Goal: Information Seeking & Learning: Learn about a topic

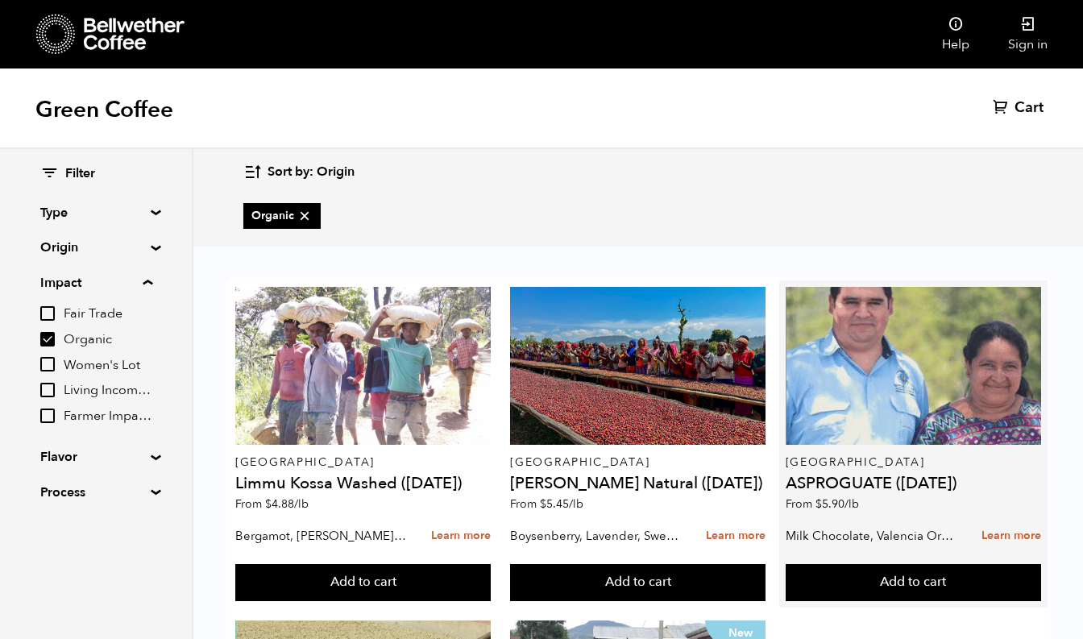
scroll to position [44, 0]
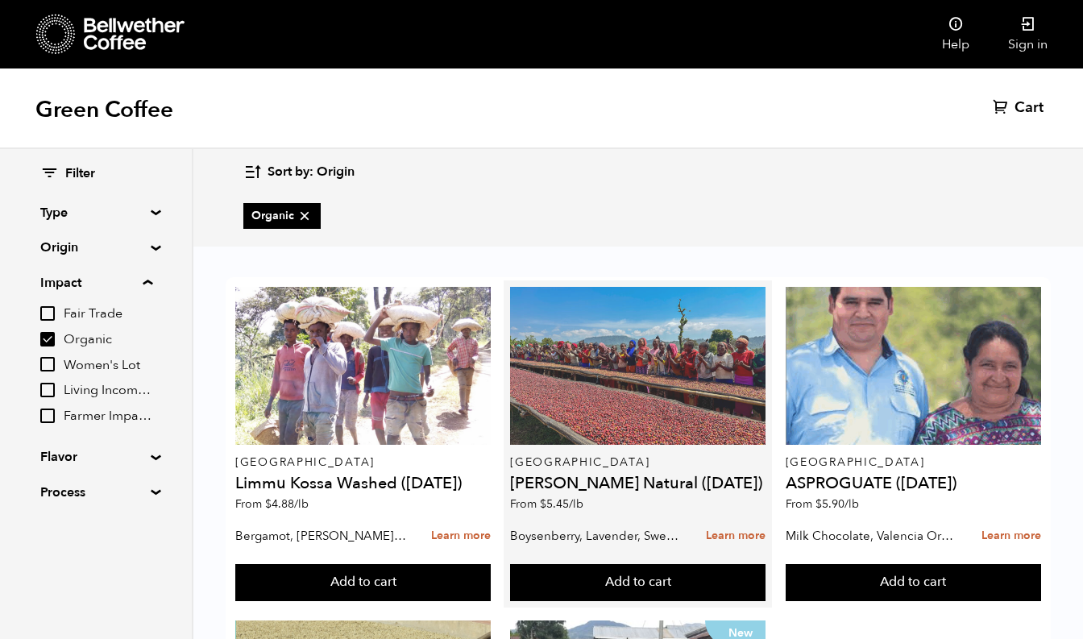
click at [661, 321] on div at bounding box center [637, 366] width 255 height 158
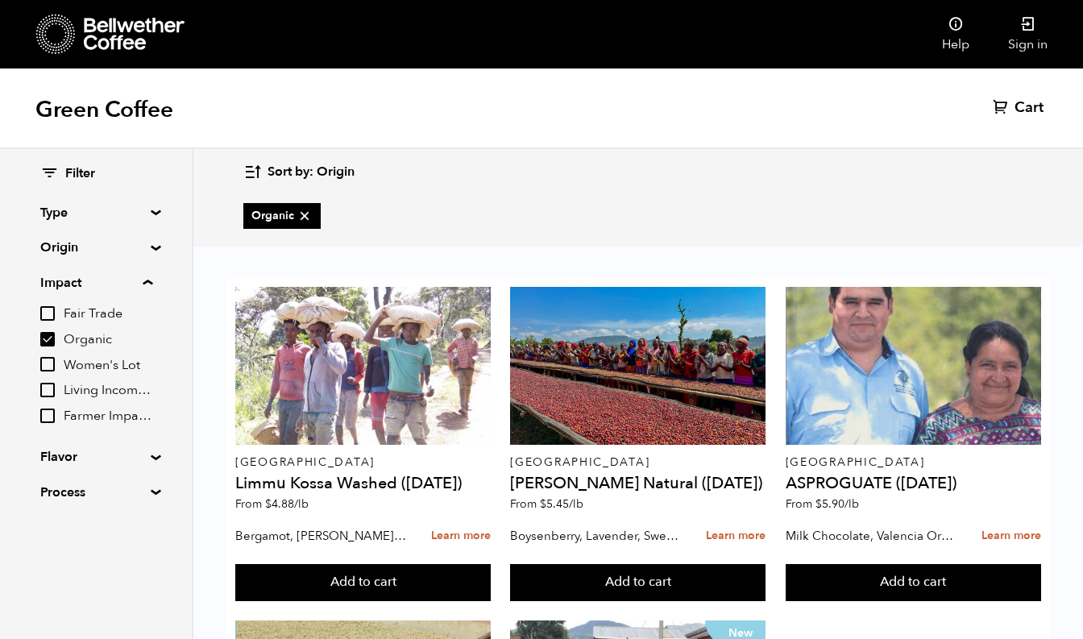
scroll to position [0, 0]
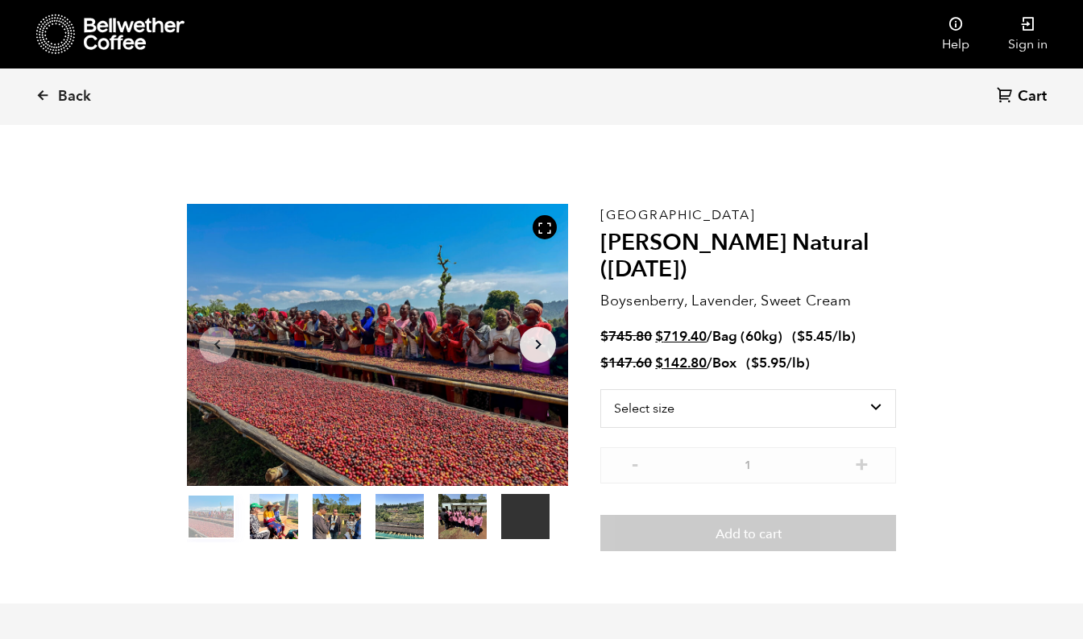
scroll to position [701, 690]
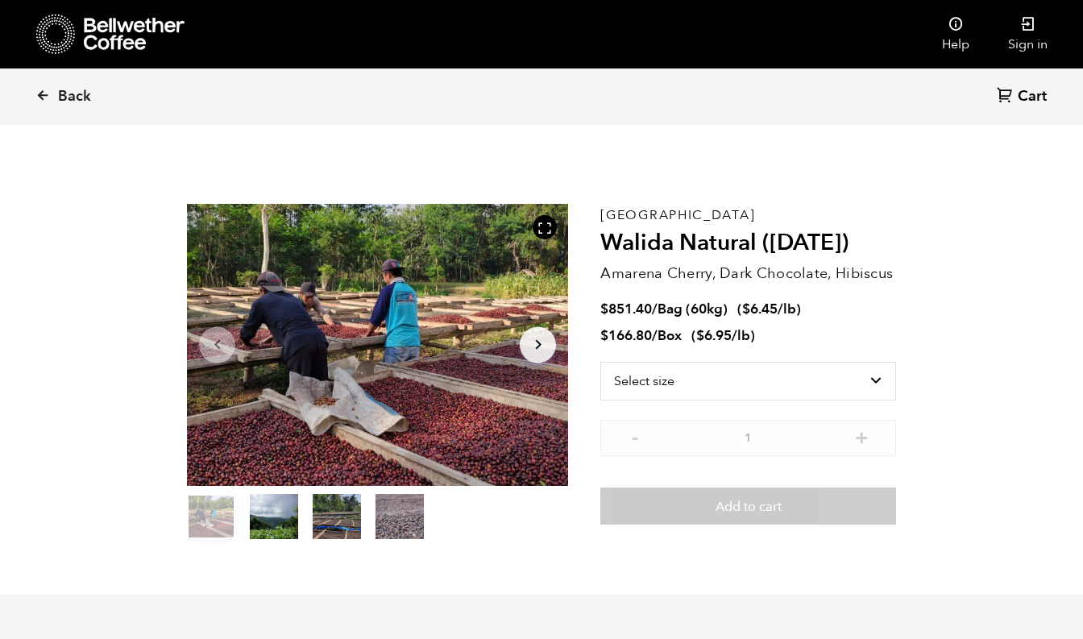
scroll to position [701, 690]
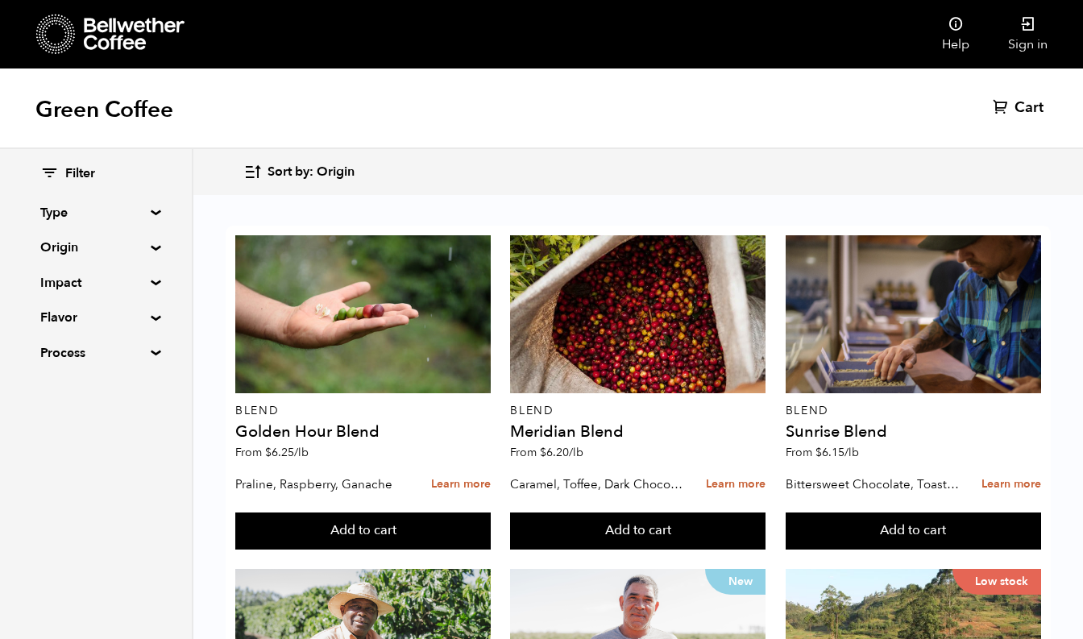
scroll to position [825, 0]
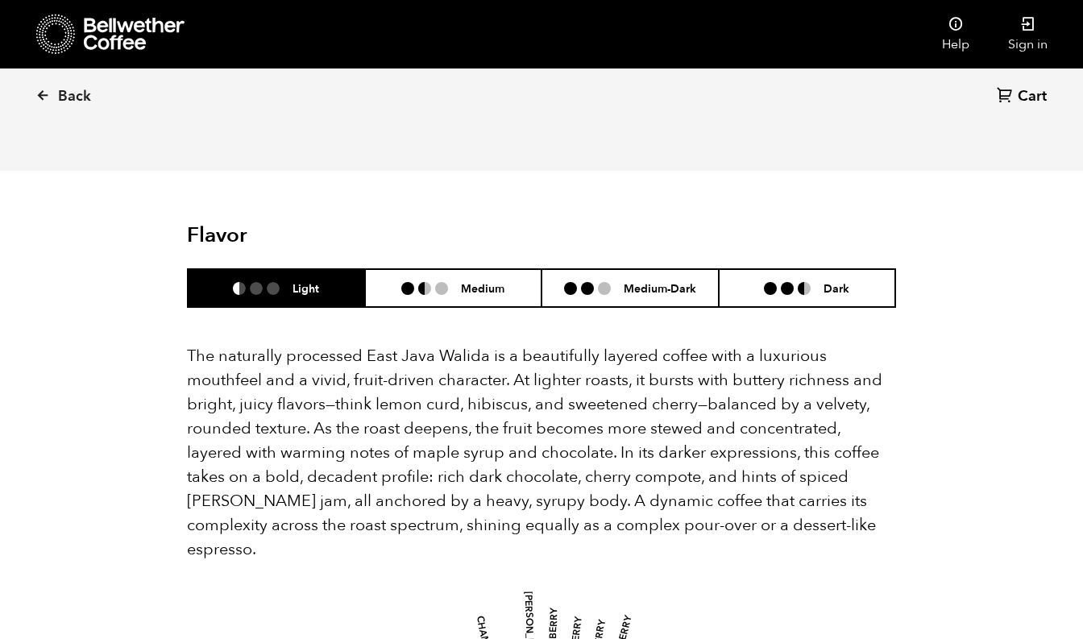
scroll to position [969, 0]
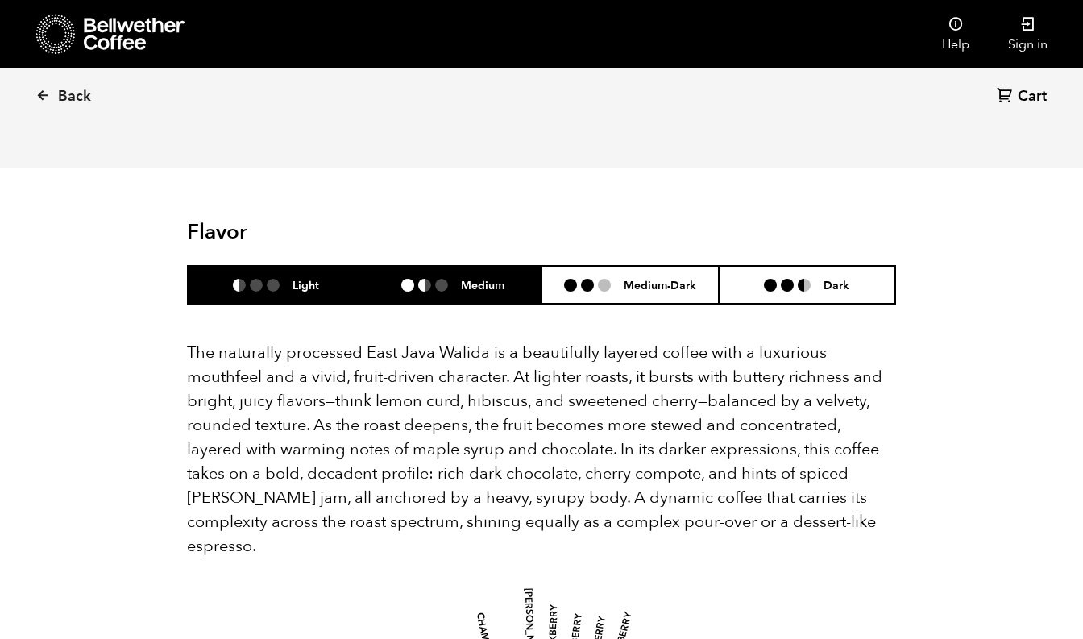
click at [479, 278] on h6 "Medium" at bounding box center [483, 285] width 44 height 14
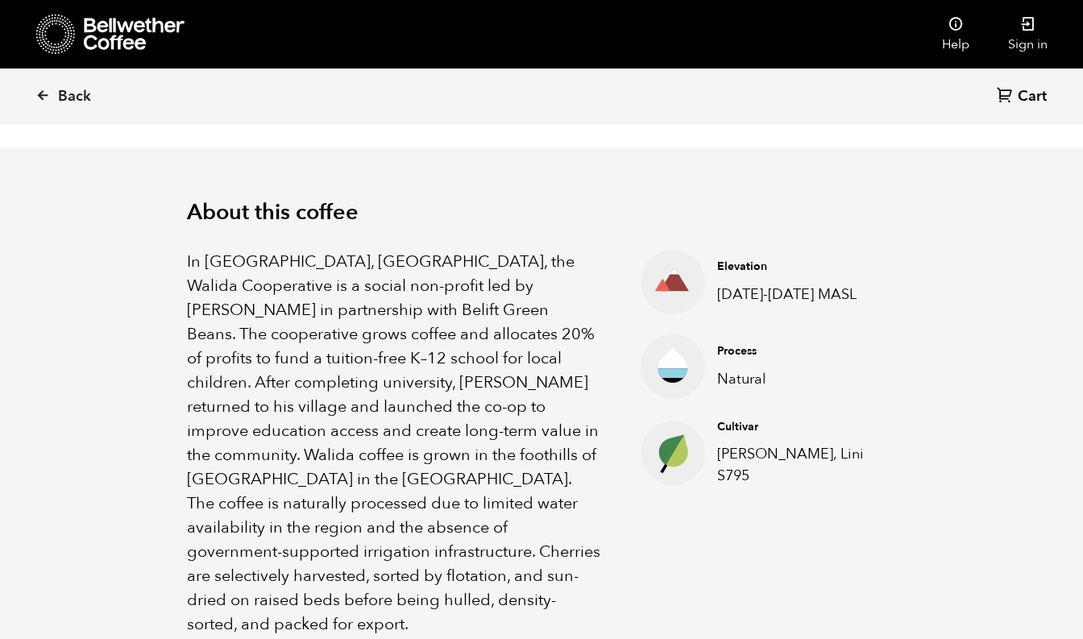
scroll to position [0, 0]
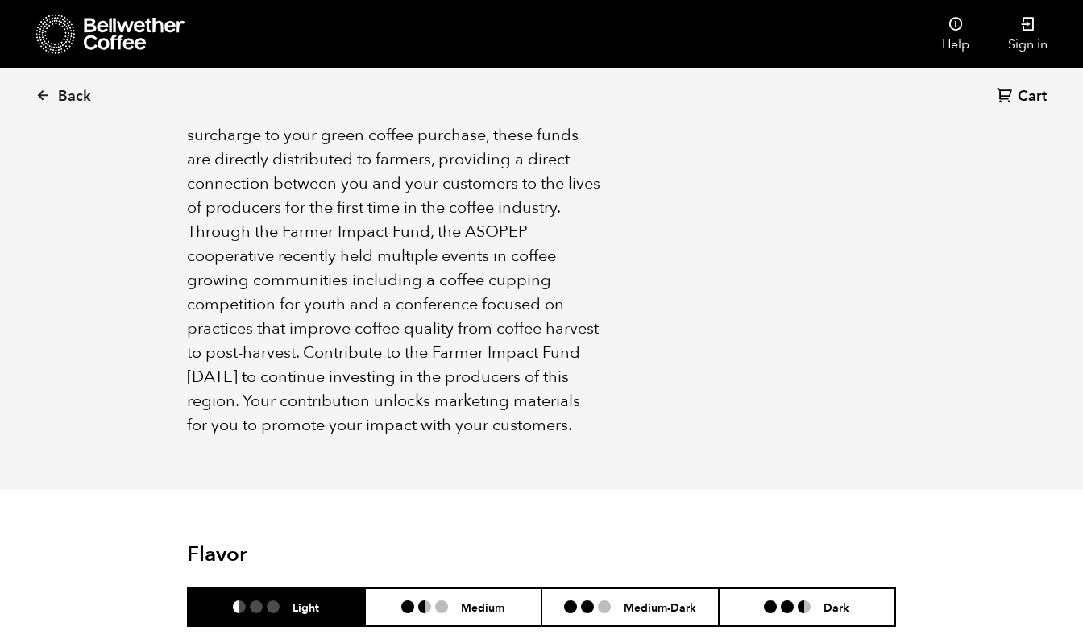
scroll to position [1535, 0]
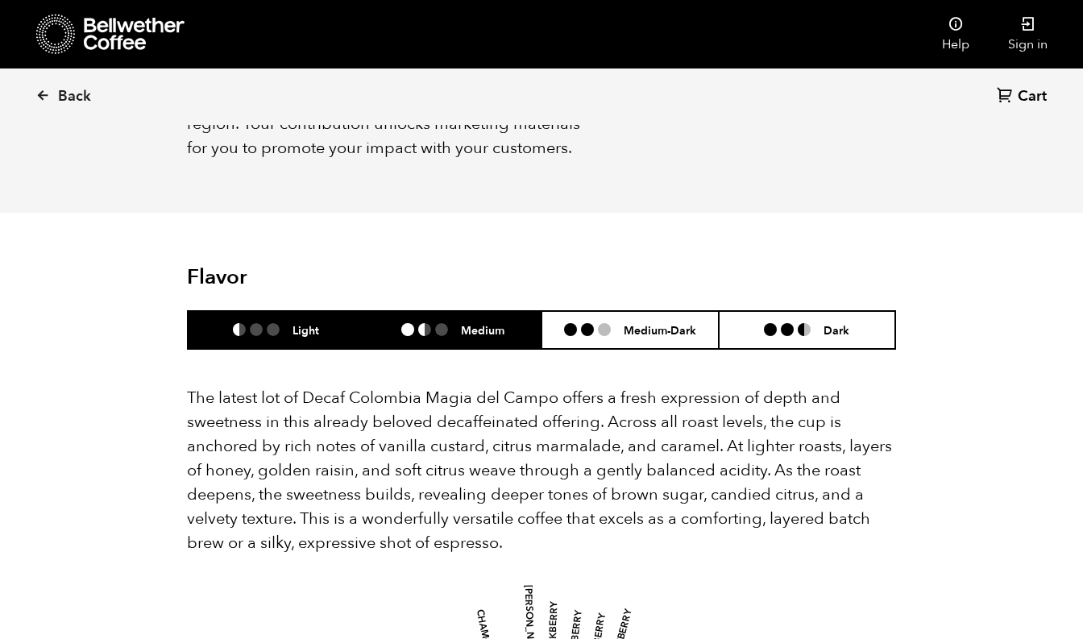
click at [498, 323] on h6 "Medium" at bounding box center [483, 330] width 44 height 14
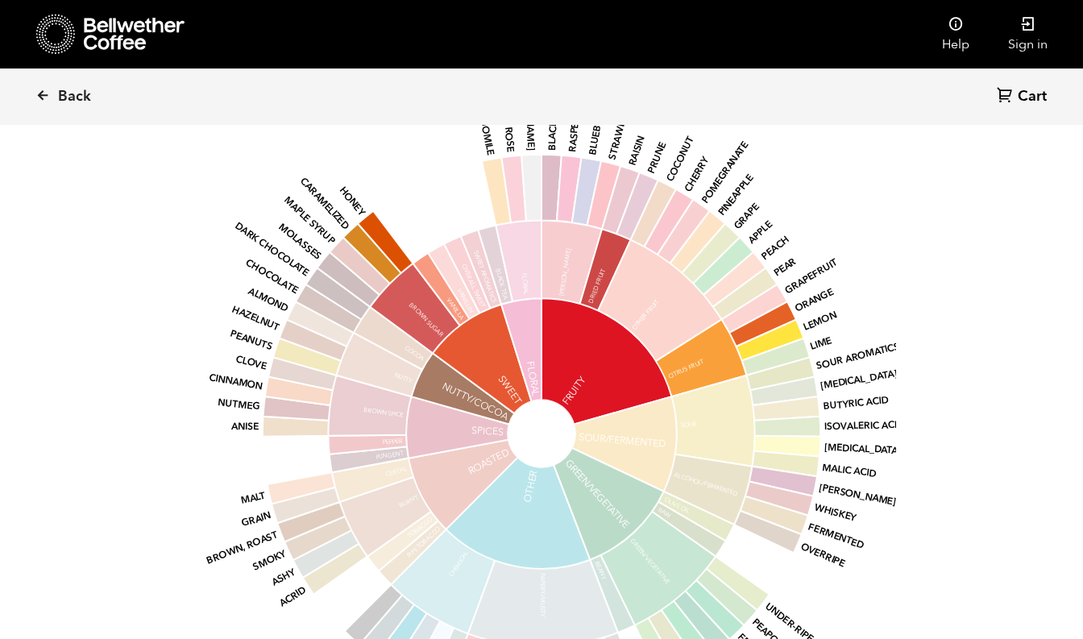
scroll to position [1809, 0]
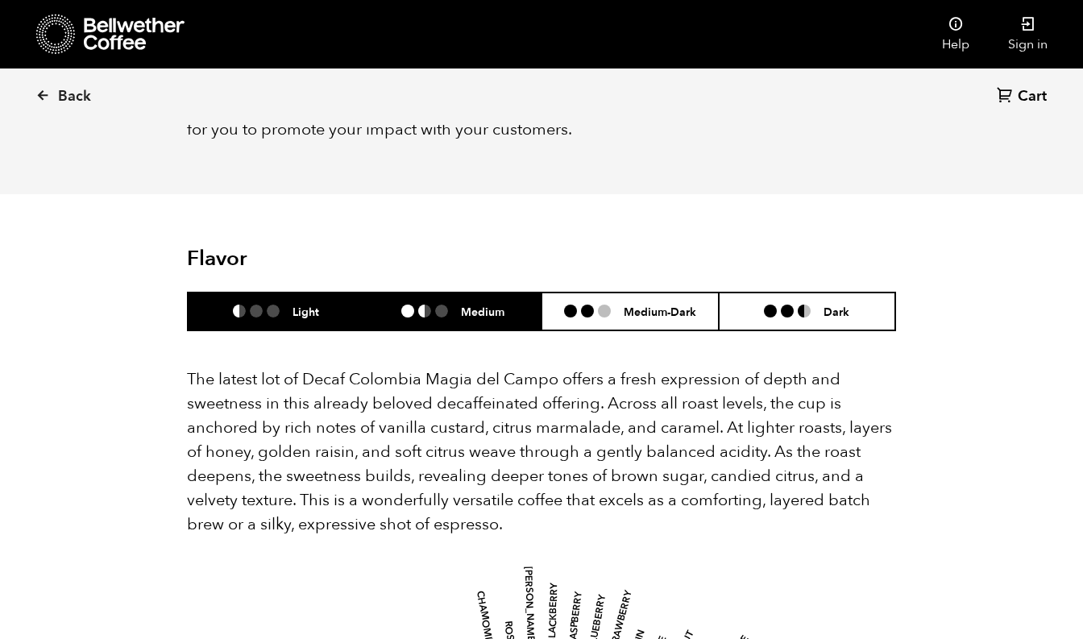
click at [233, 293] on li "Light" at bounding box center [276, 312] width 177 height 38
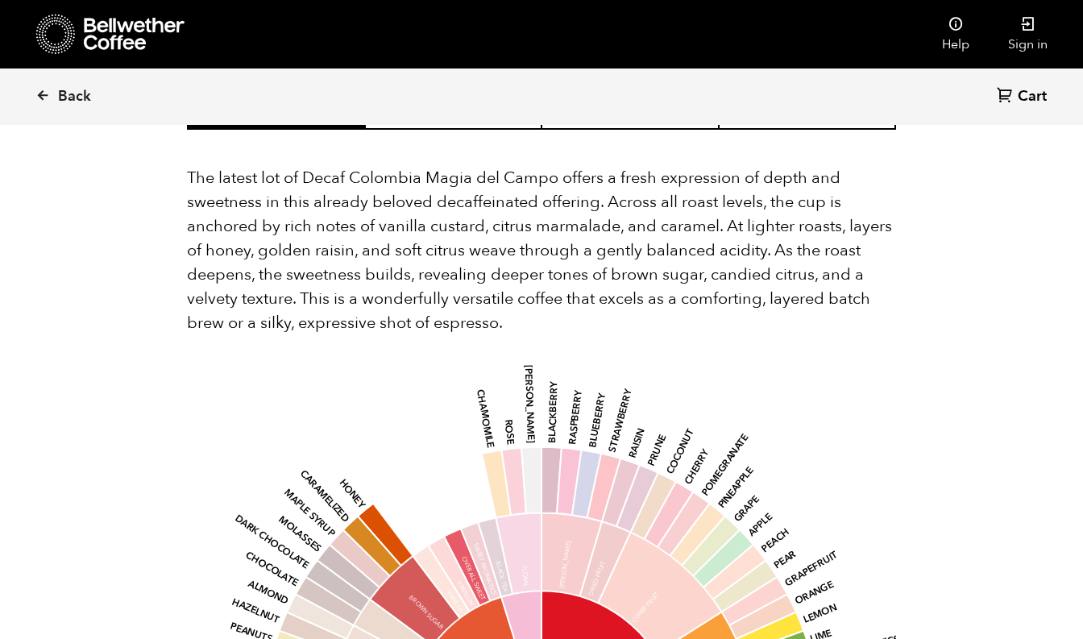
scroll to position [1496, 0]
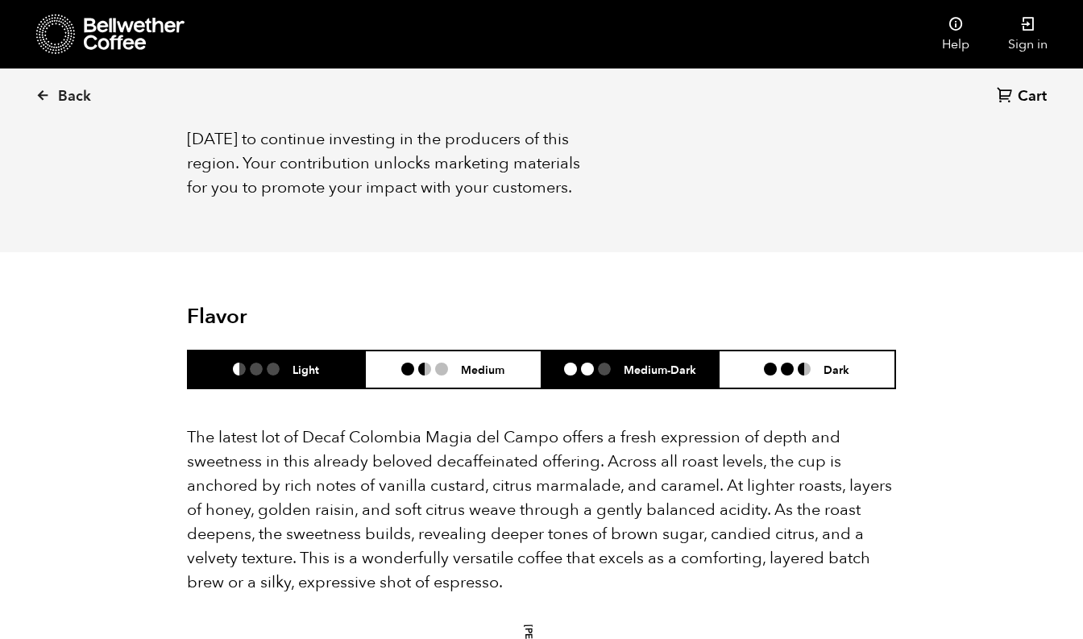
click at [654, 351] on li "Medium-Dark" at bounding box center [630, 370] width 177 height 38
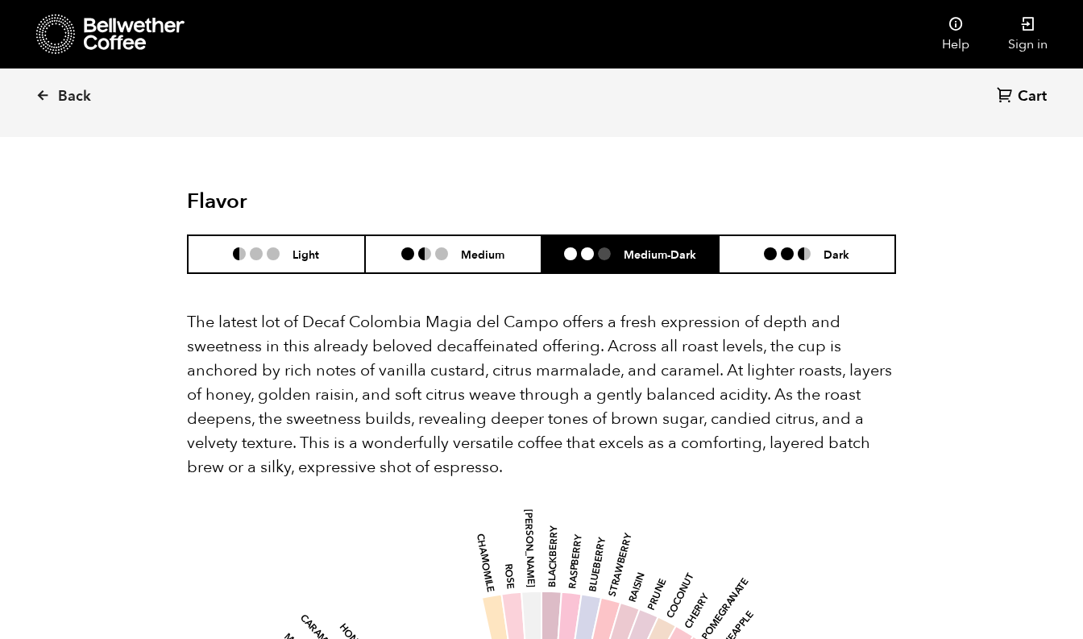
scroll to position [1608, 0]
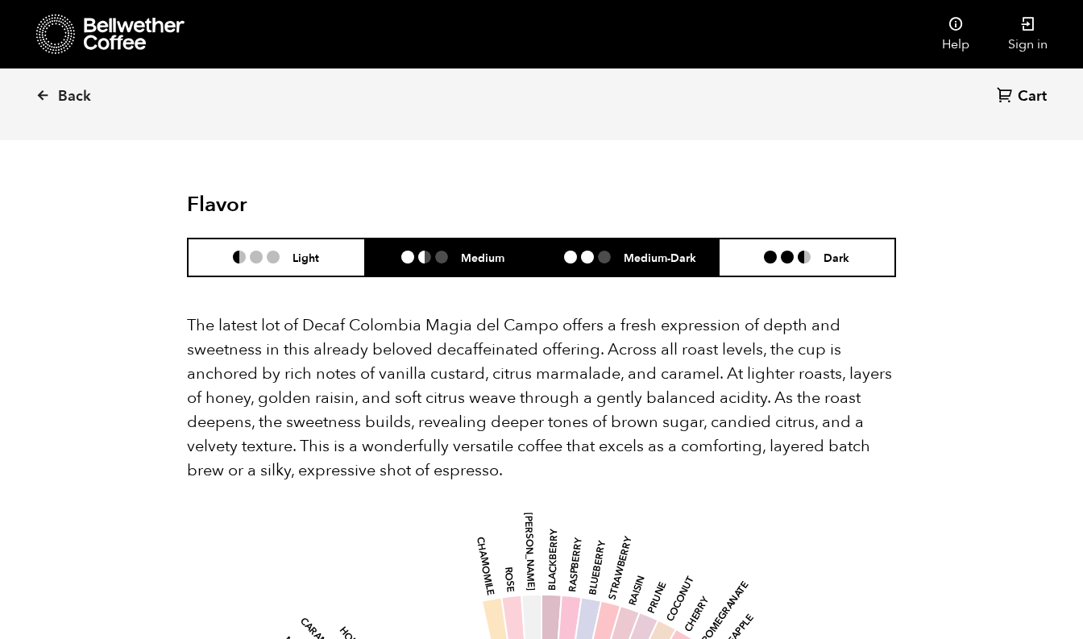
click at [480, 251] on h6 "Medium" at bounding box center [483, 258] width 44 height 14
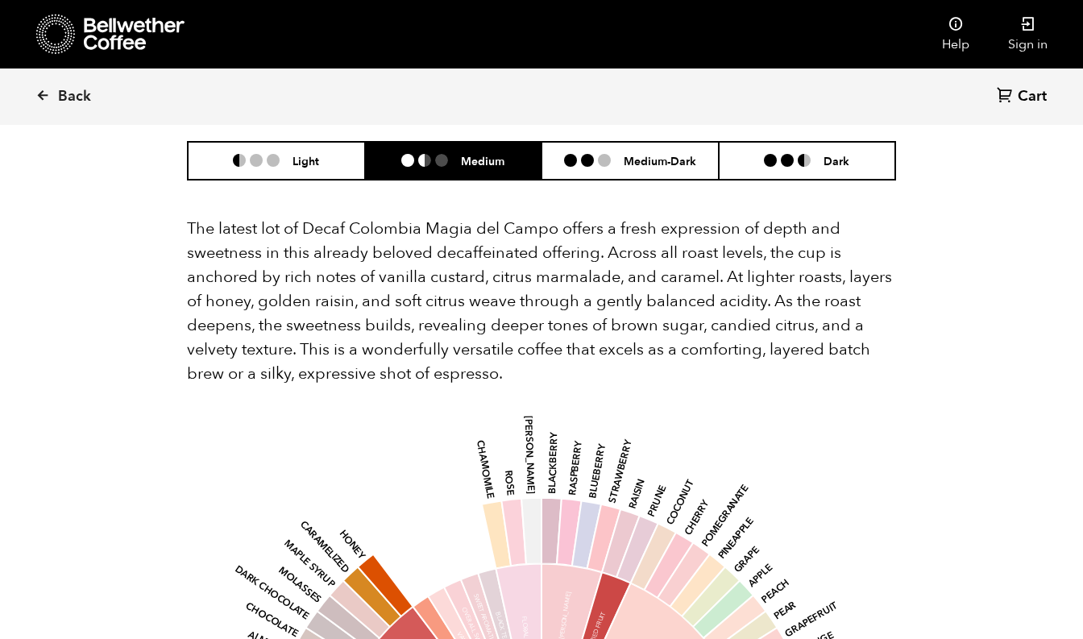
scroll to position [1655, 0]
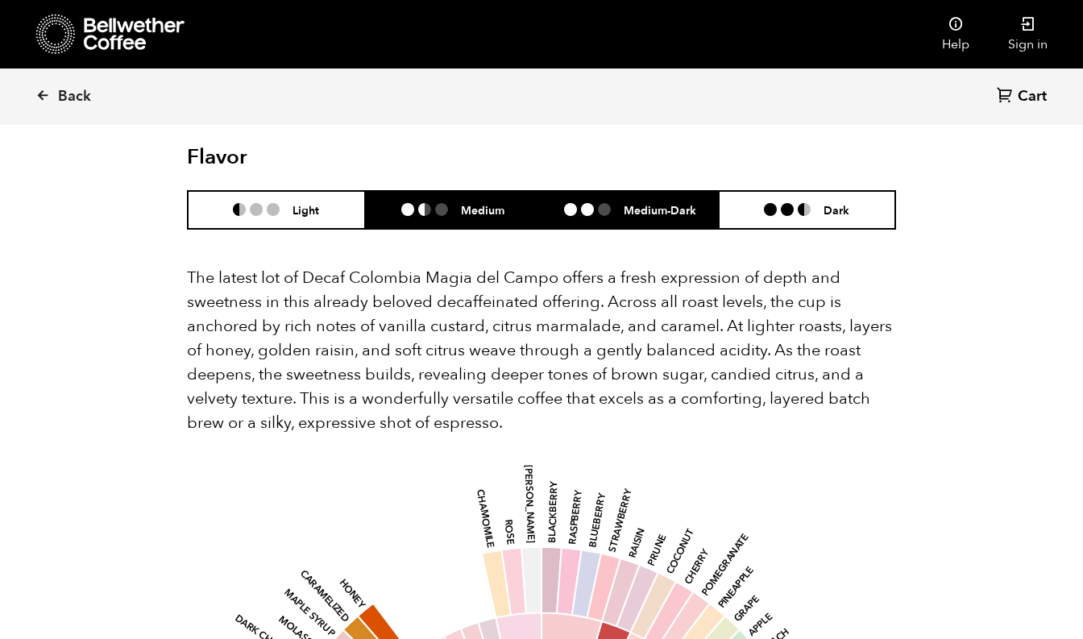
click at [636, 203] on h6 "Medium-Dark" at bounding box center [660, 210] width 73 height 14
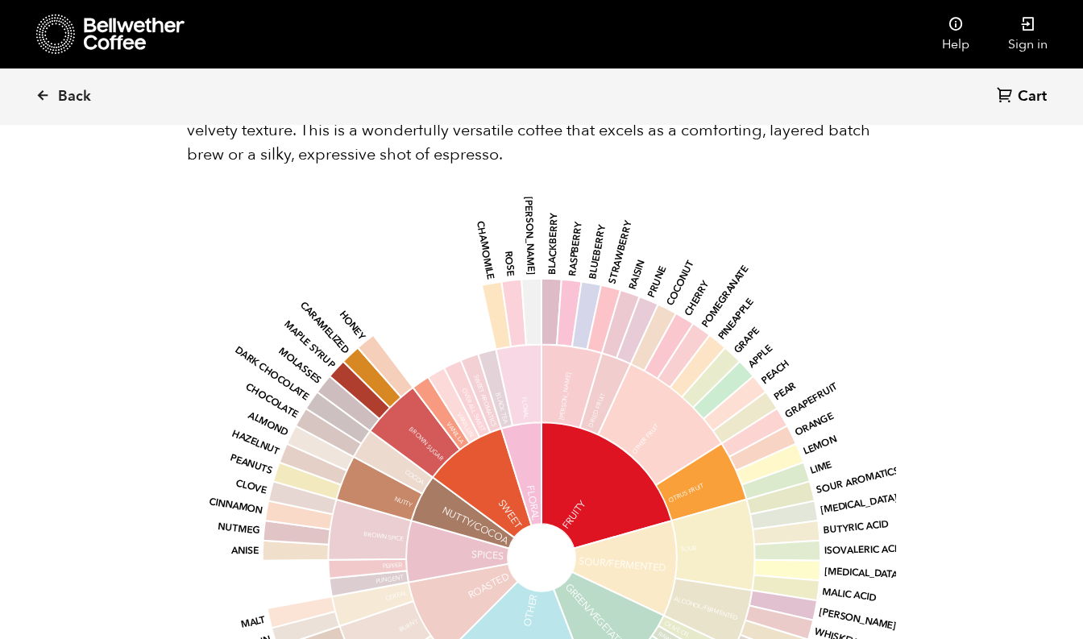
scroll to position [1663, 0]
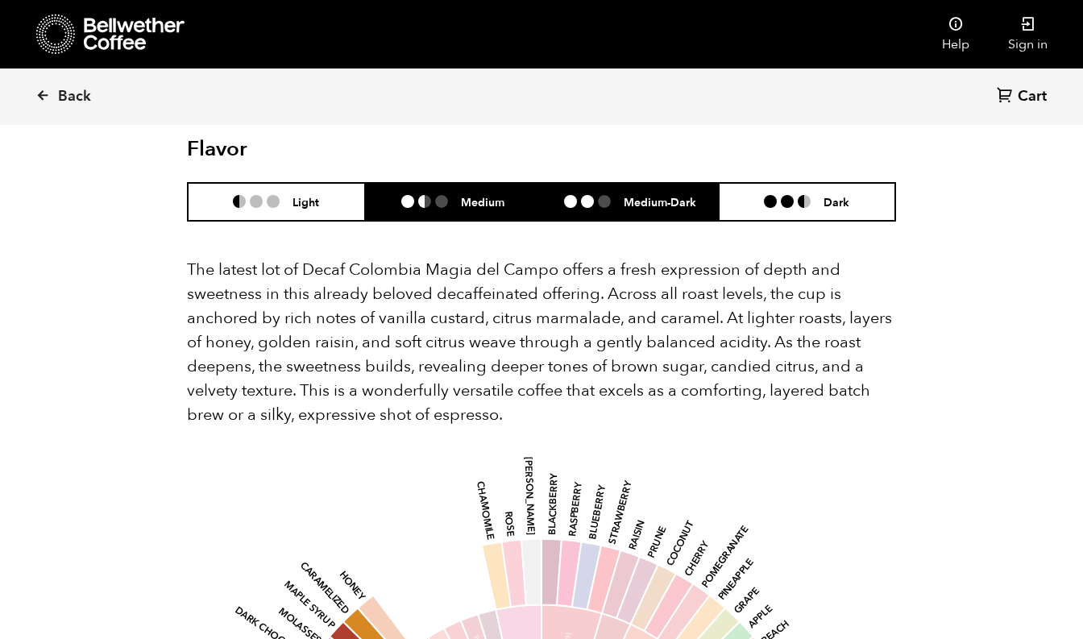
click at [472, 195] on h6 "Medium" at bounding box center [483, 202] width 44 height 14
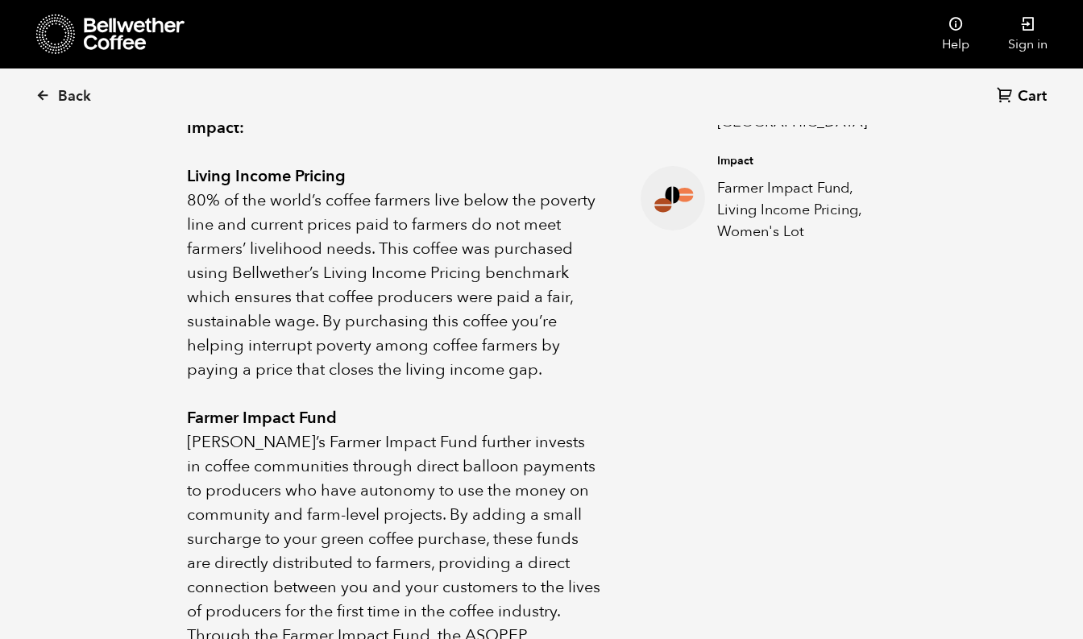
scroll to position [482, 0]
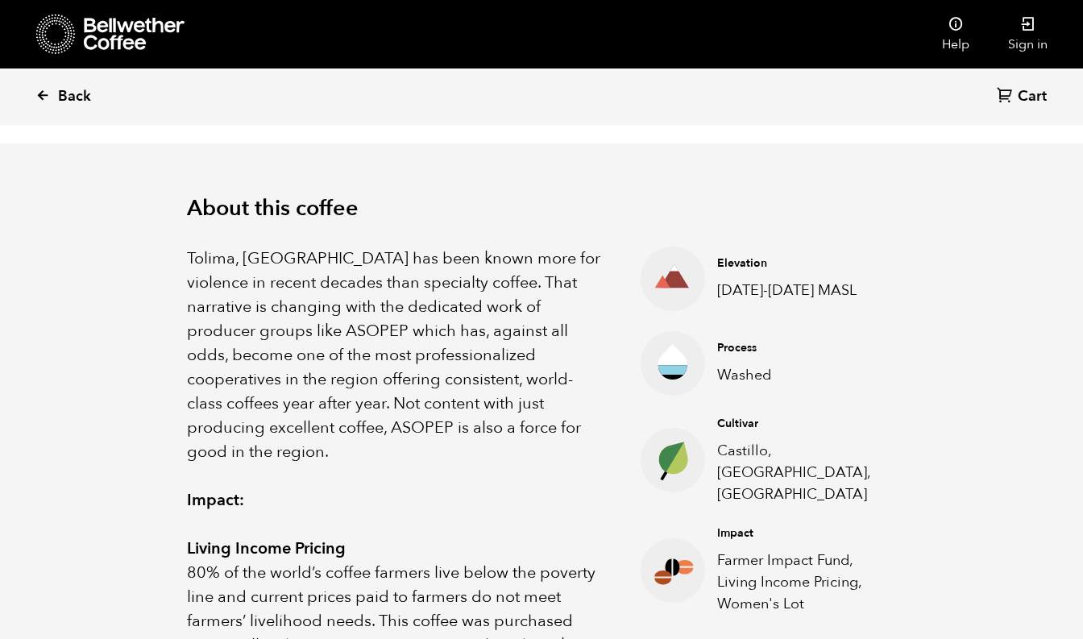
click at [55, 92] on link "Back" at bounding box center [85, 96] width 100 height 55
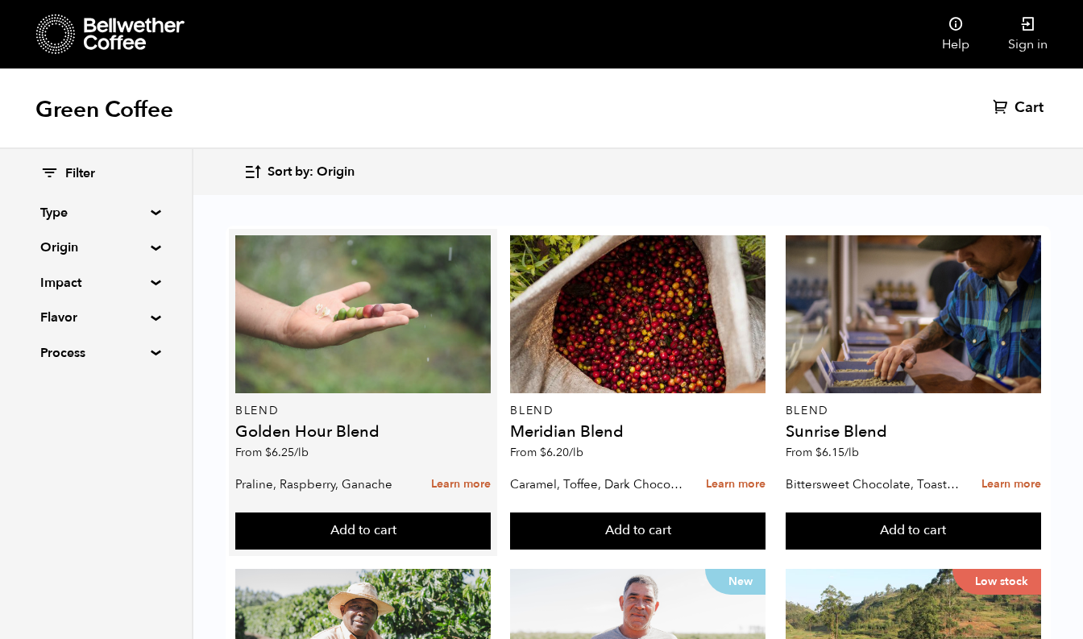
click at [372, 299] on div at bounding box center [362, 314] width 255 height 158
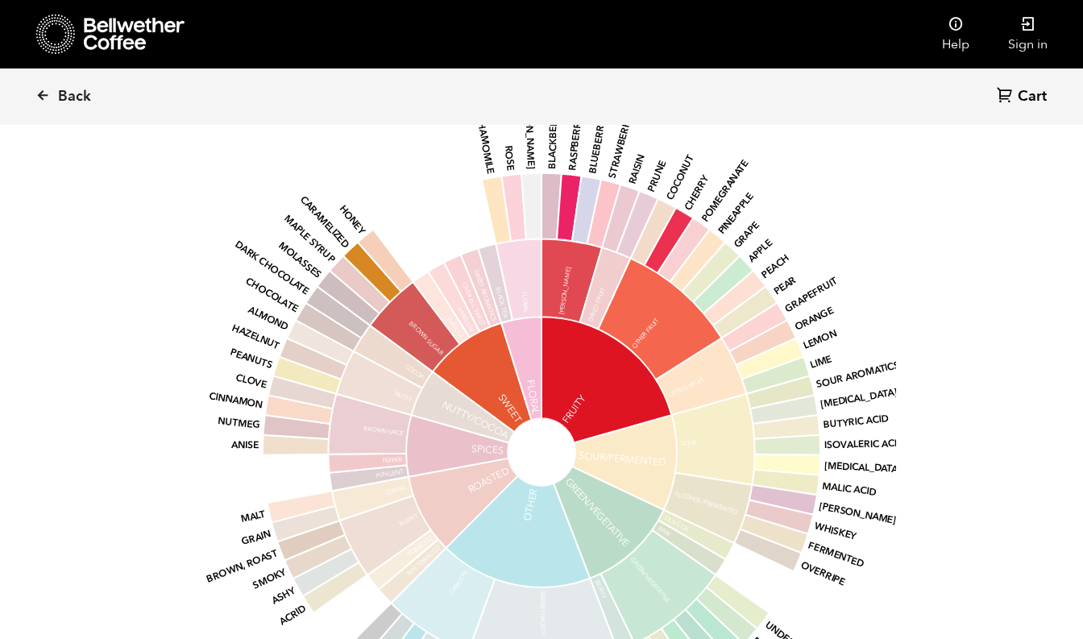
scroll to position [600, 0]
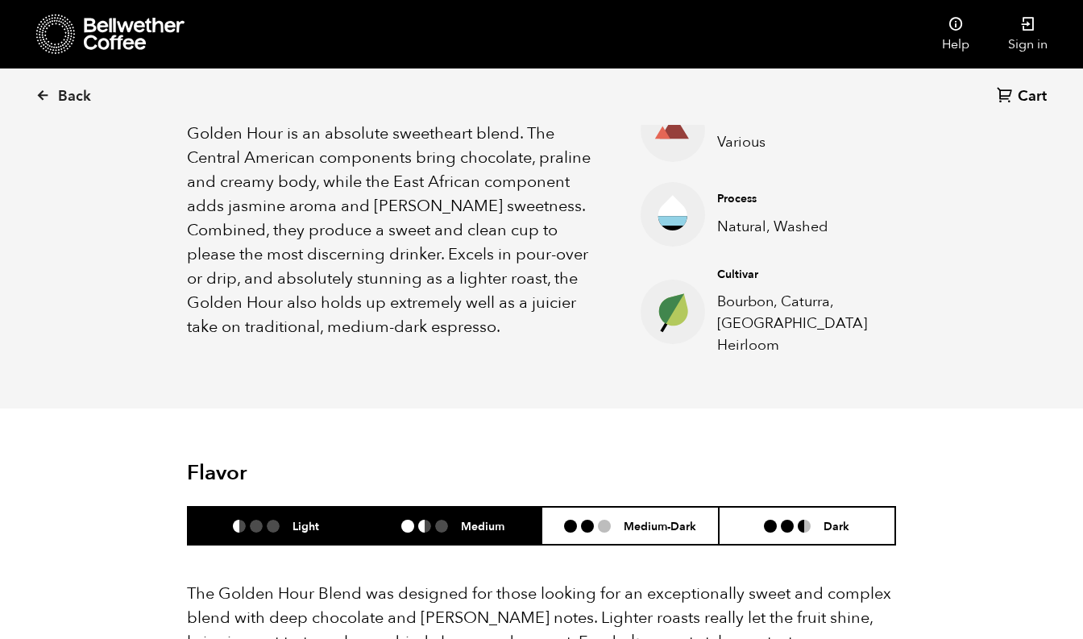
click at [459, 520] on ul at bounding box center [431, 526] width 60 height 13
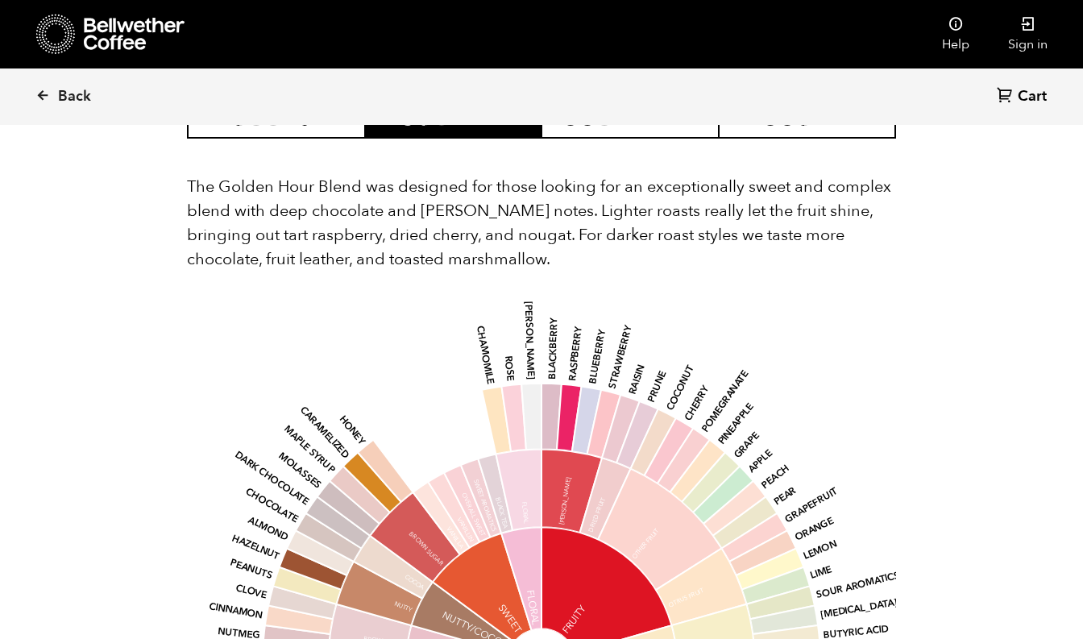
scroll to position [961, 0]
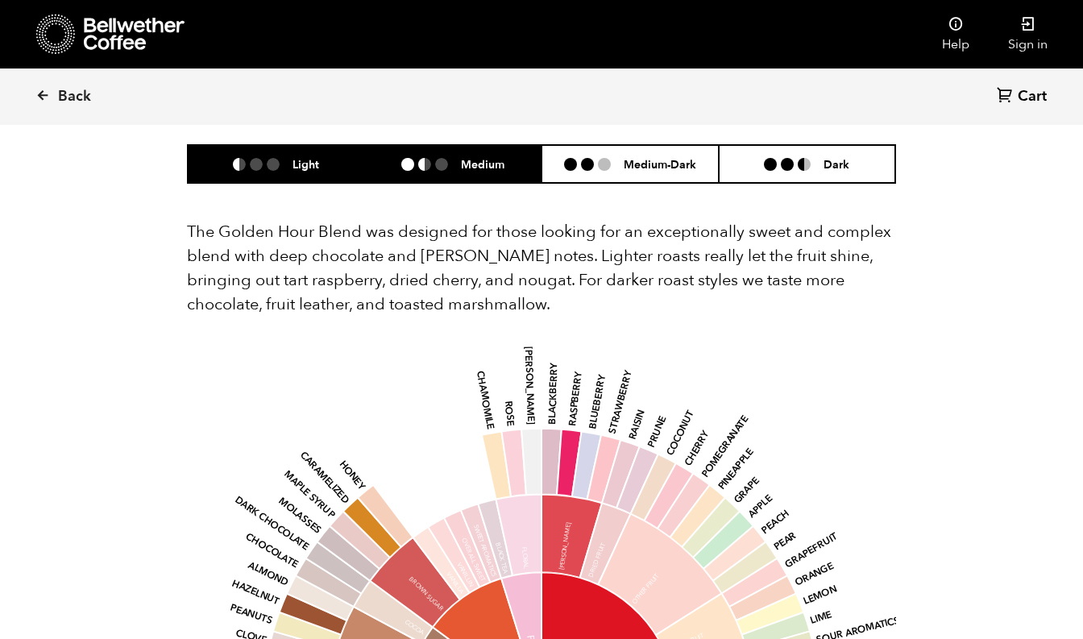
click at [262, 157] on li "Light" at bounding box center [276, 164] width 177 height 38
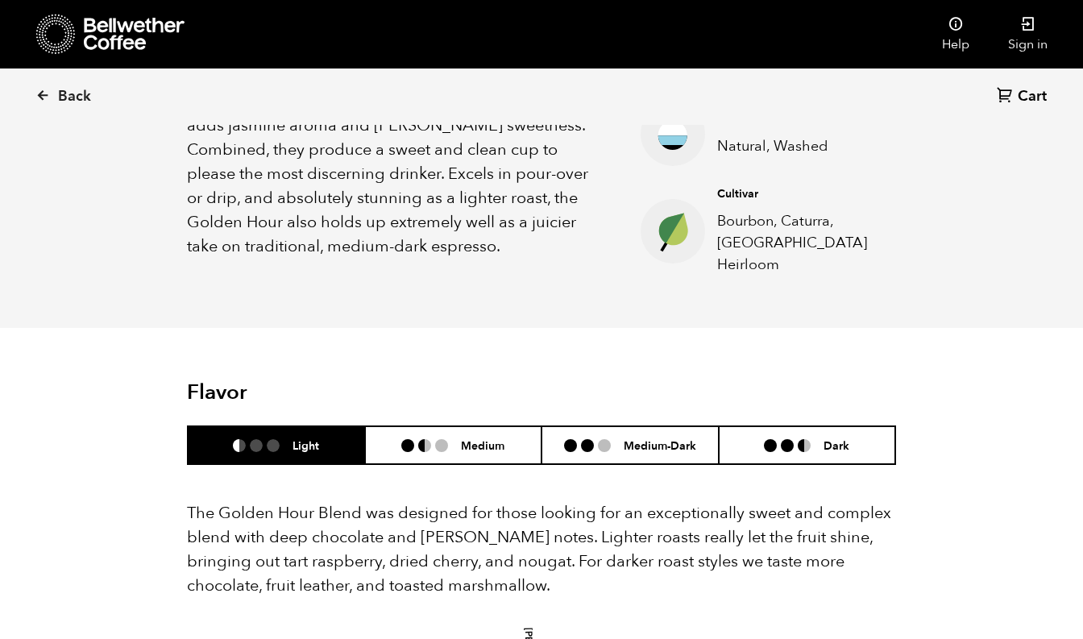
scroll to position [889, 0]
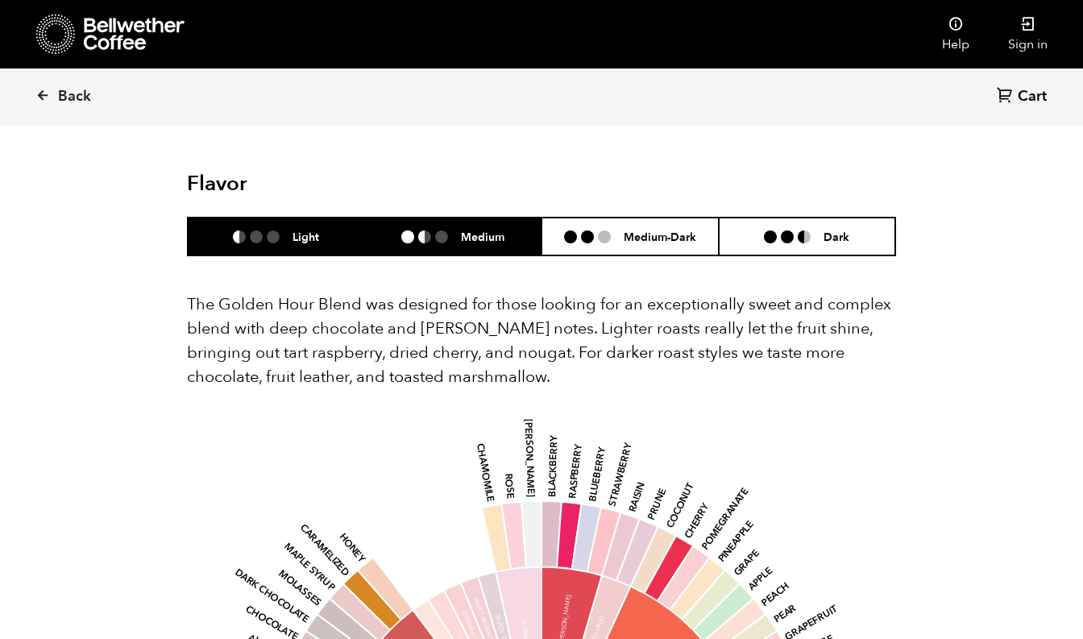
click at [434, 231] on ul at bounding box center [431, 237] width 60 height 13
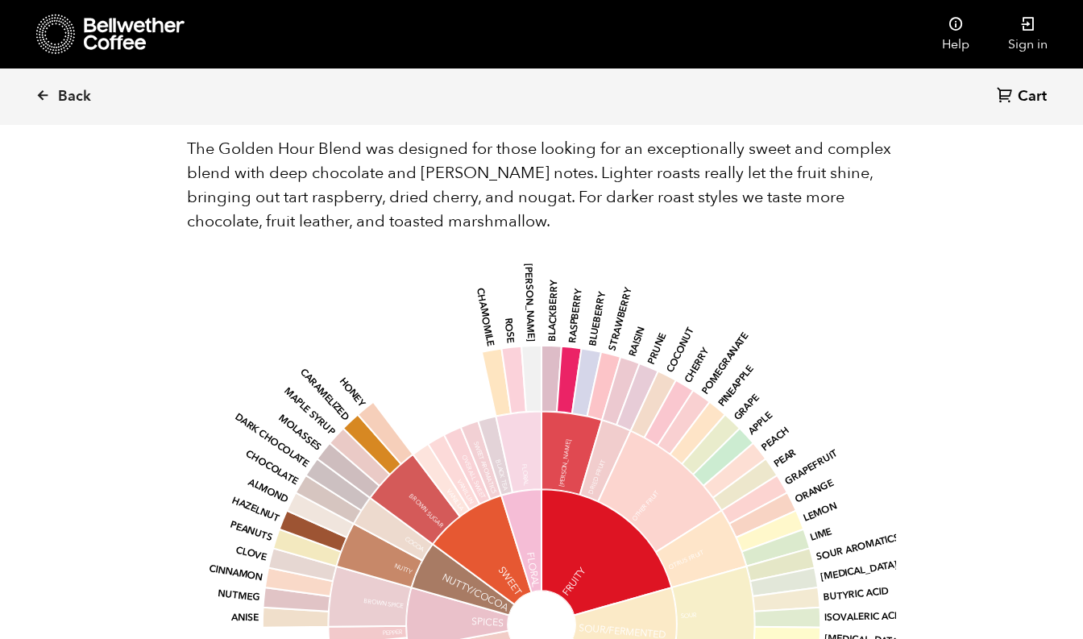
scroll to position [839, 0]
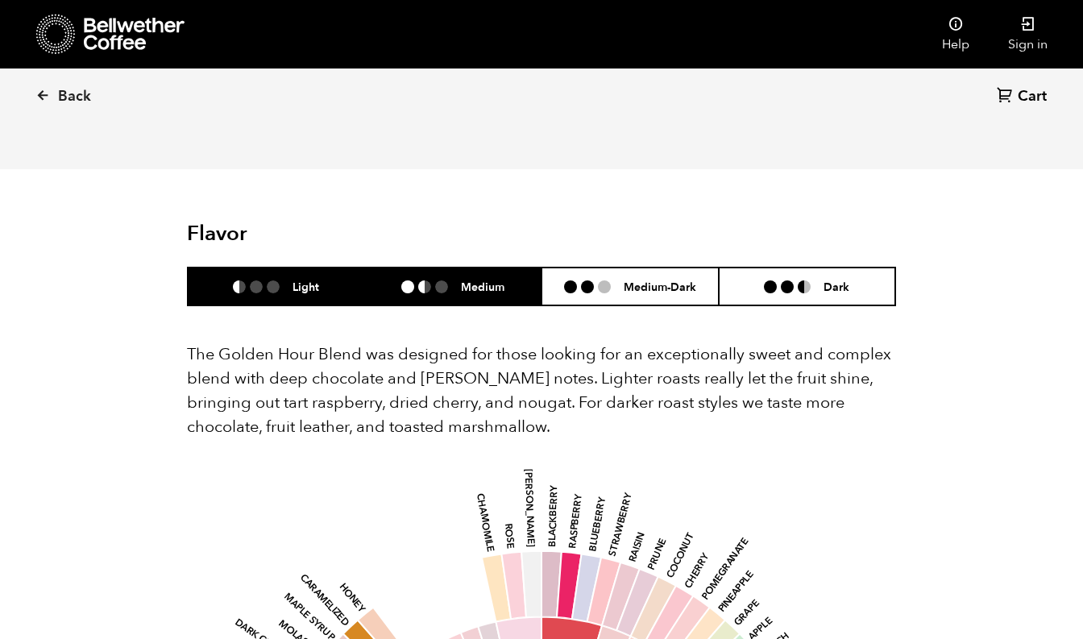
click at [232, 268] on li "Light" at bounding box center [276, 287] width 177 height 38
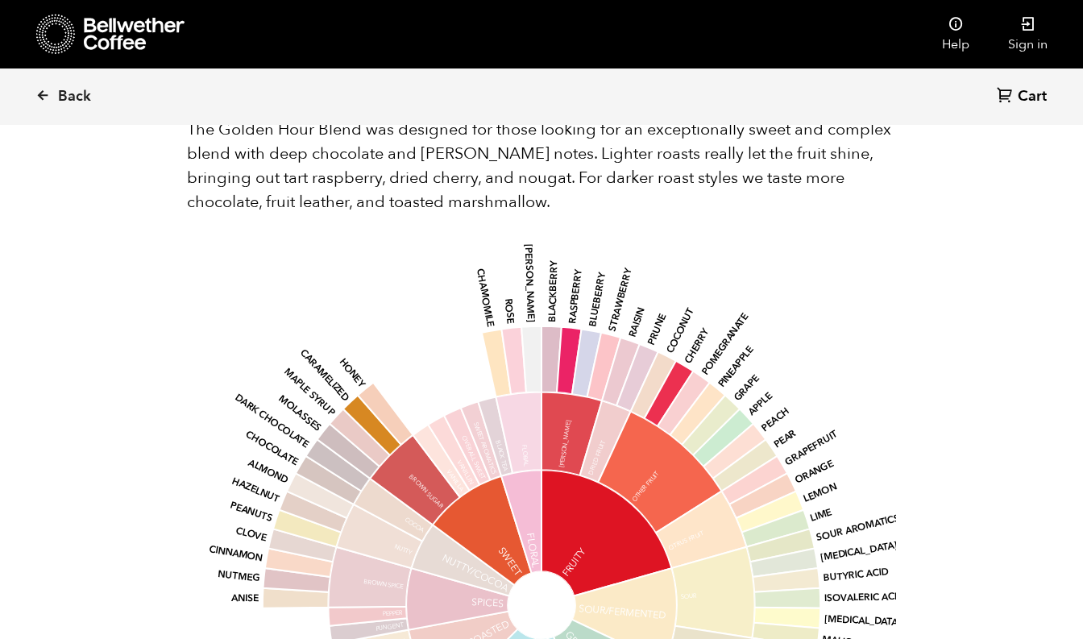
scroll to position [858, 0]
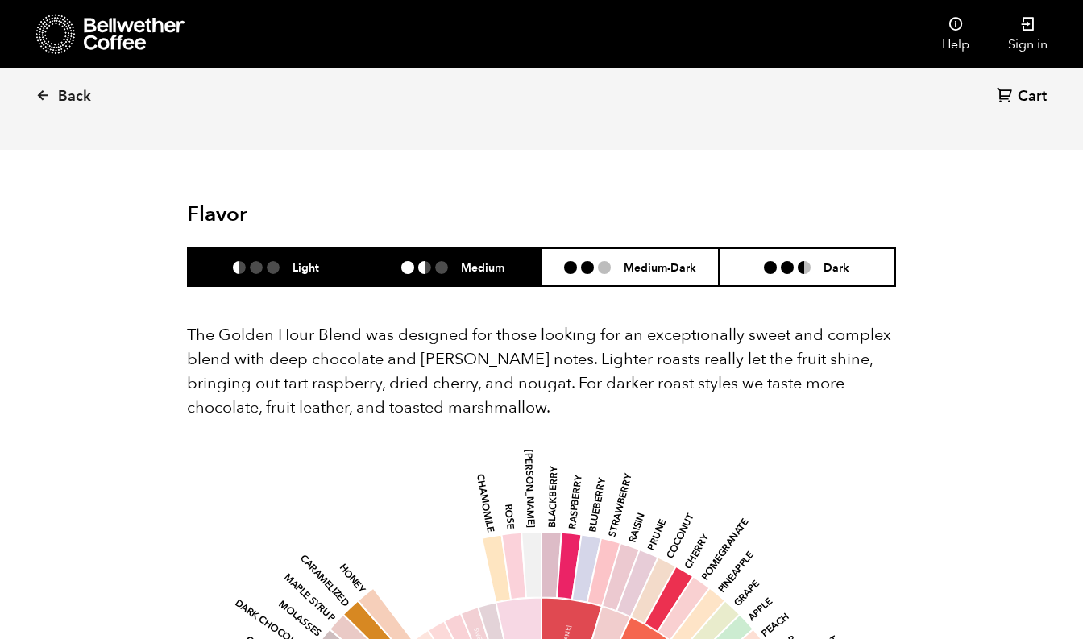
click at [484, 260] on h6 "Medium" at bounding box center [483, 267] width 44 height 14
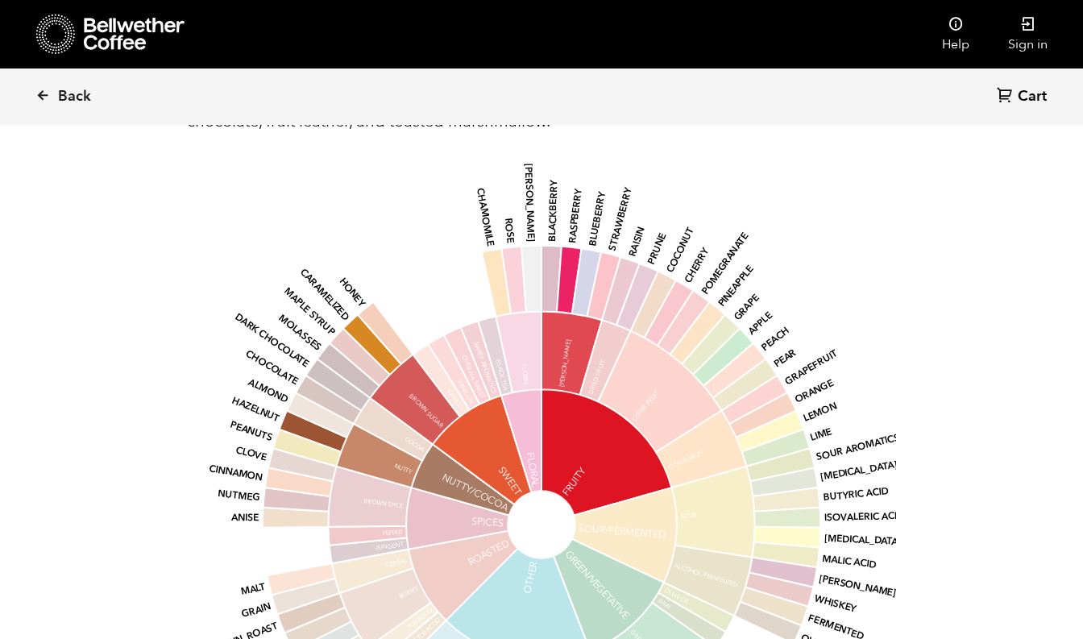
scroll to position [875, 0]
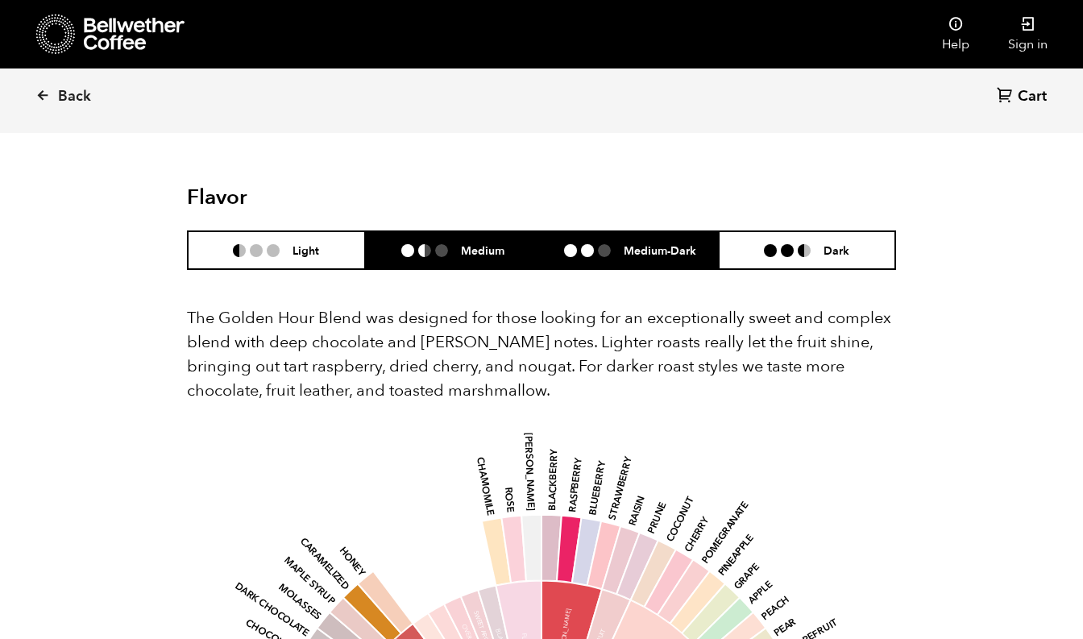
click at [666, 231] on li "Medium-Dark" at bounding box center [630, 250] width 177 height 38
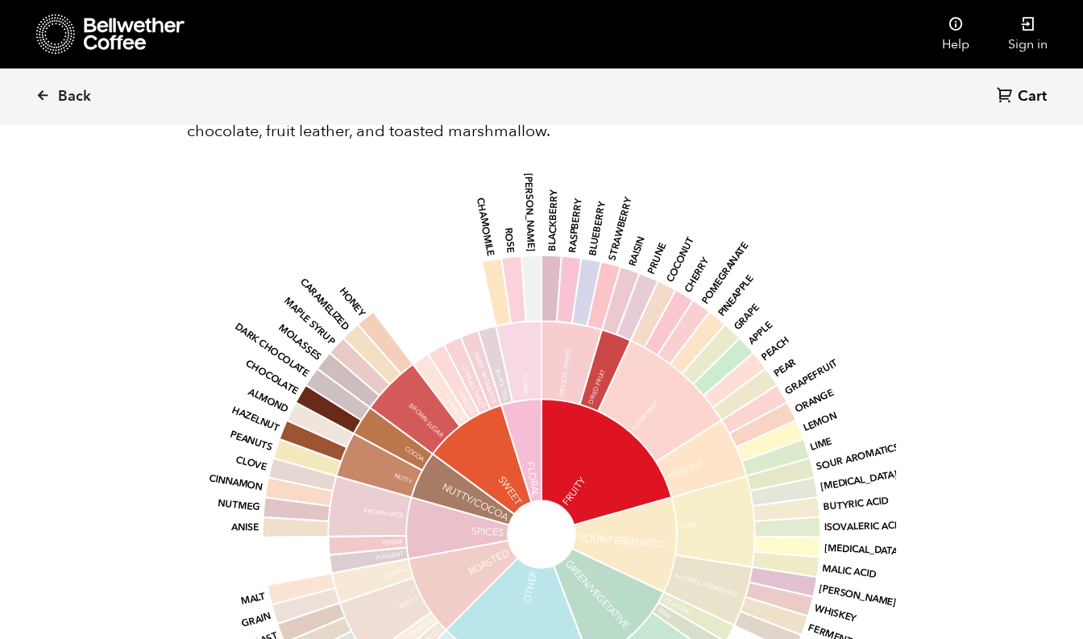
scroll to position [928, 0]
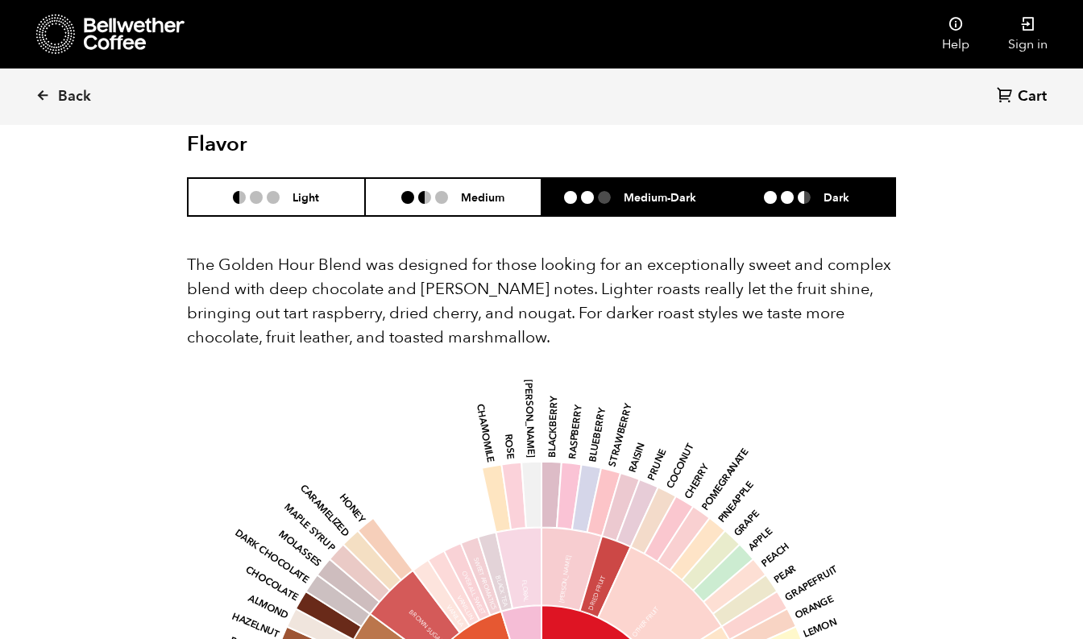
click at [774, 191] on li at bounding box center [770, 197] width 13 height 13
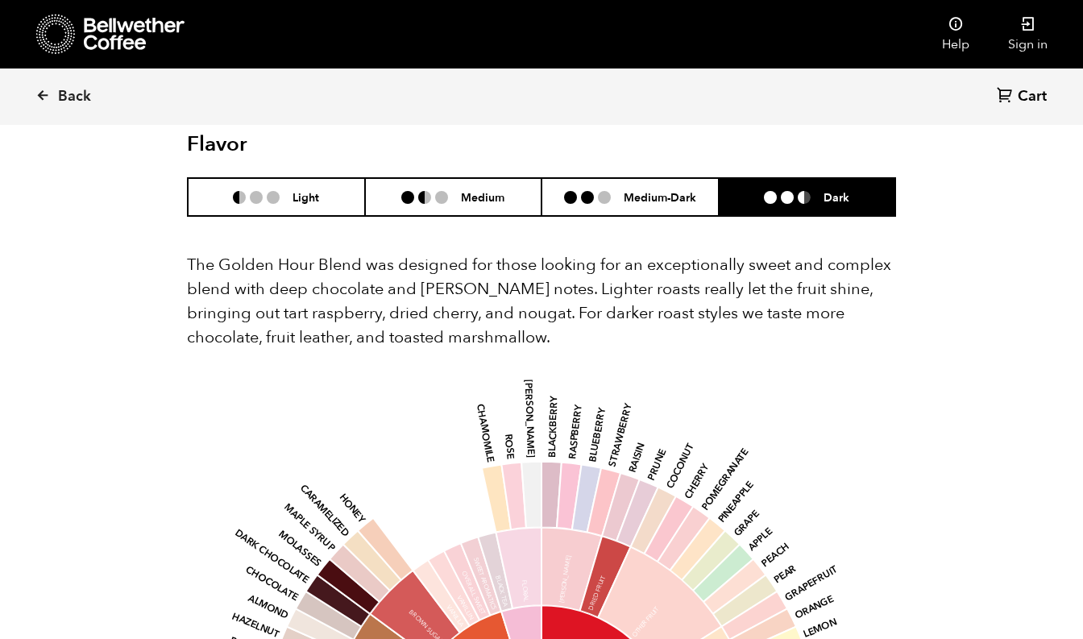
scroll to position [1144, 0]
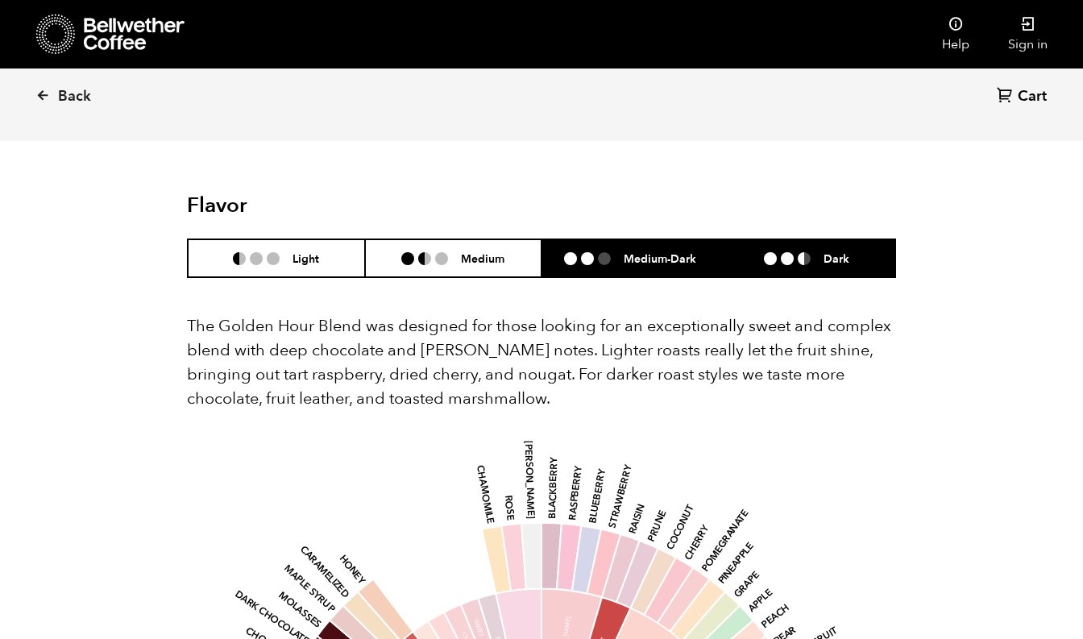
click at [639, 251] on h6 "Medium-Dark" at bounding box center [660, 258] width 73 height 14
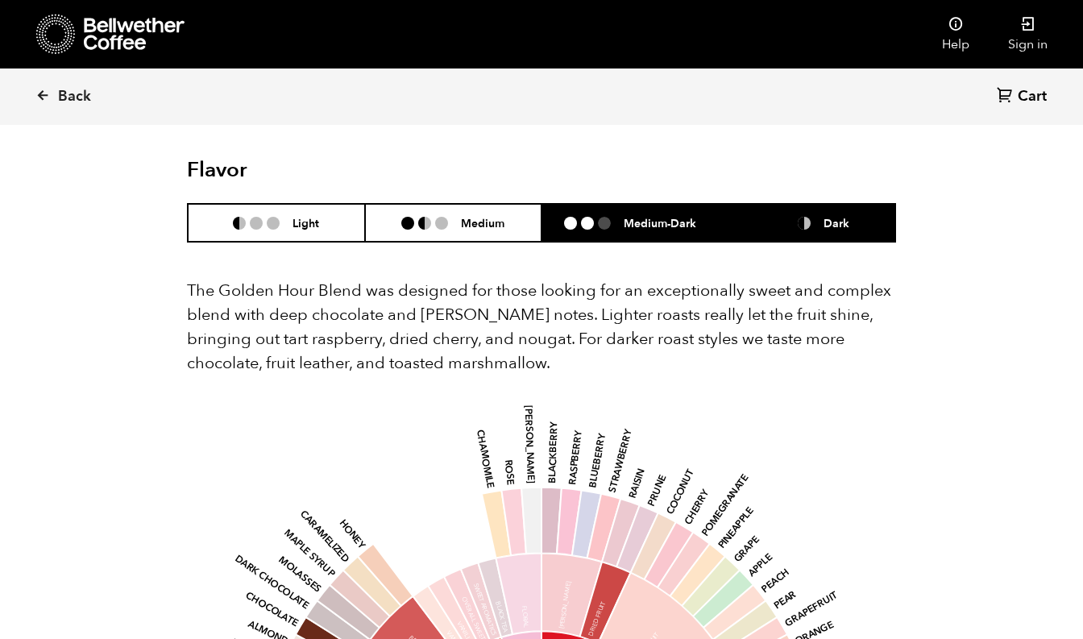
click at [789, 214] on li "Dark" at bounding box center [807, 223] width 177 height 38
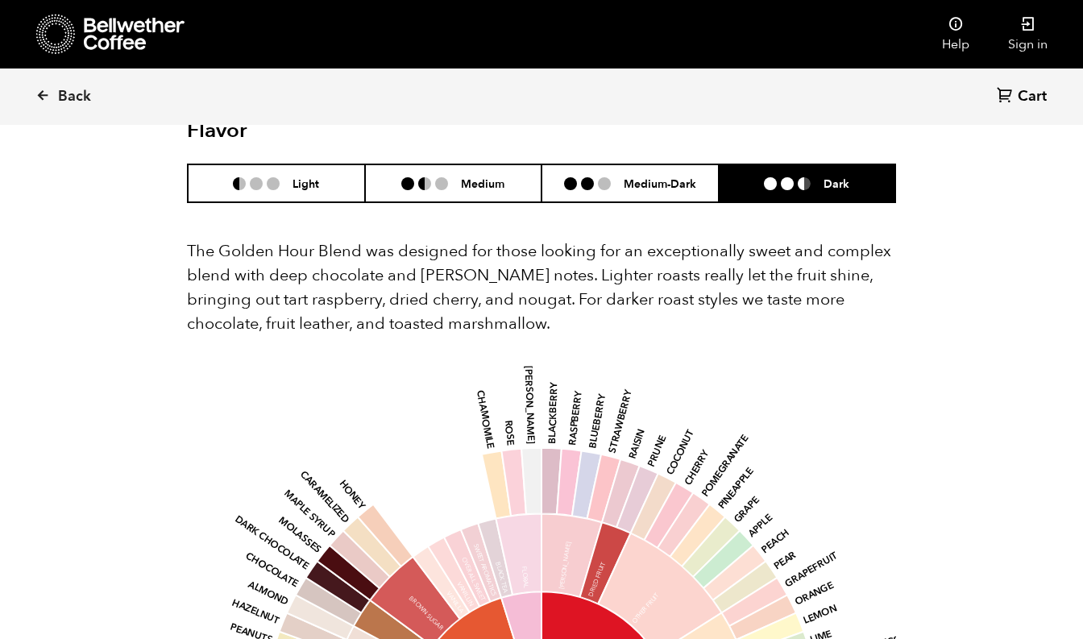
scroll to position [671, 0]
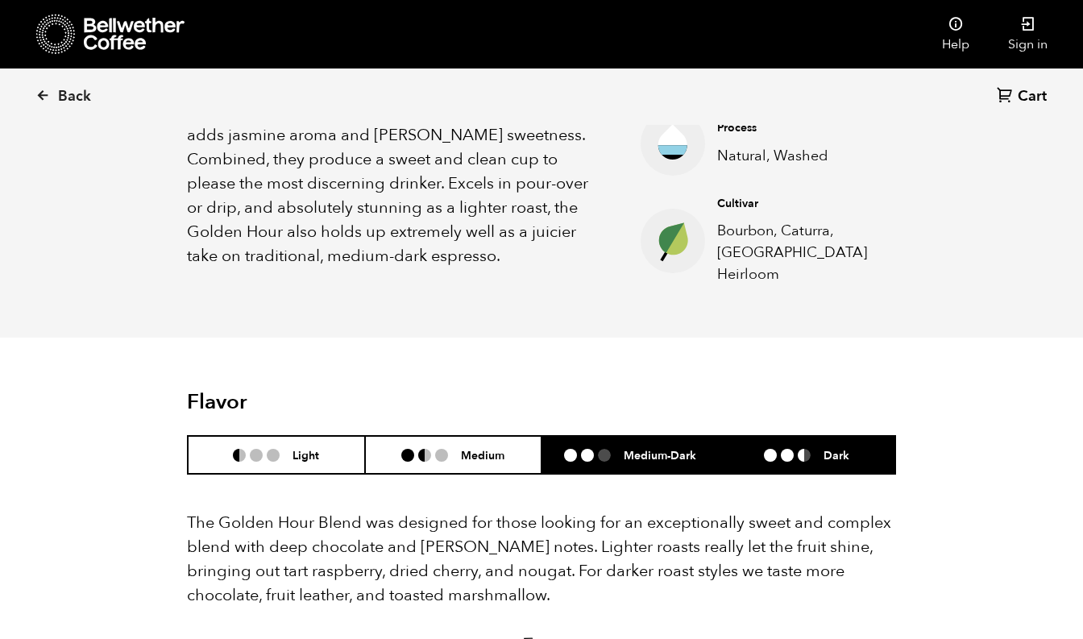
click at [662, 436] on li "Medium-Dark" at bounding box center [630, 455] width 177 height 38
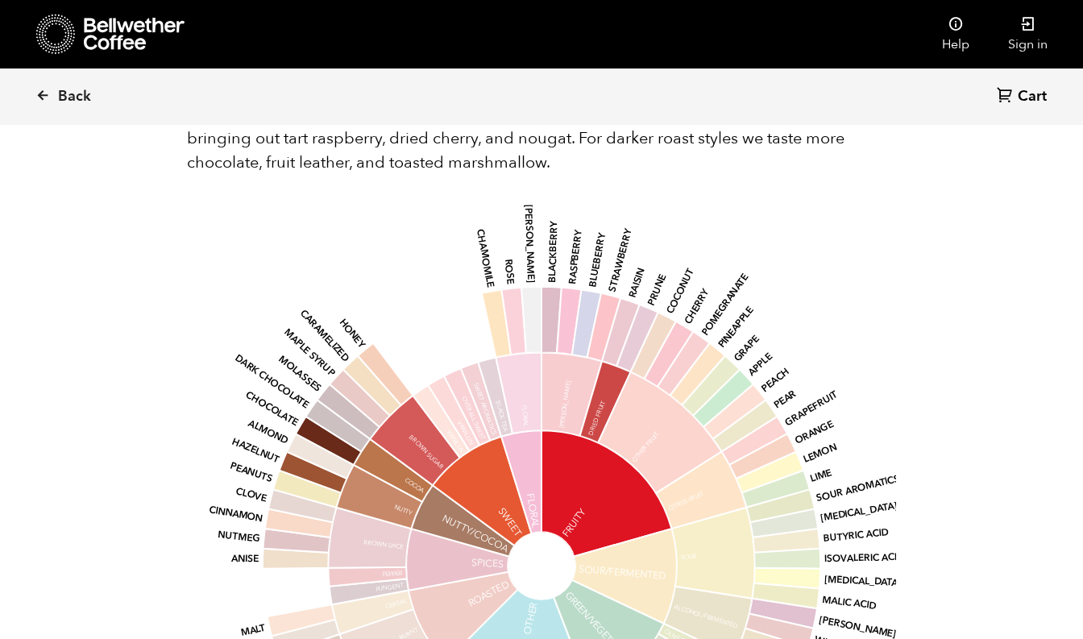
scroll to position [866, 0]
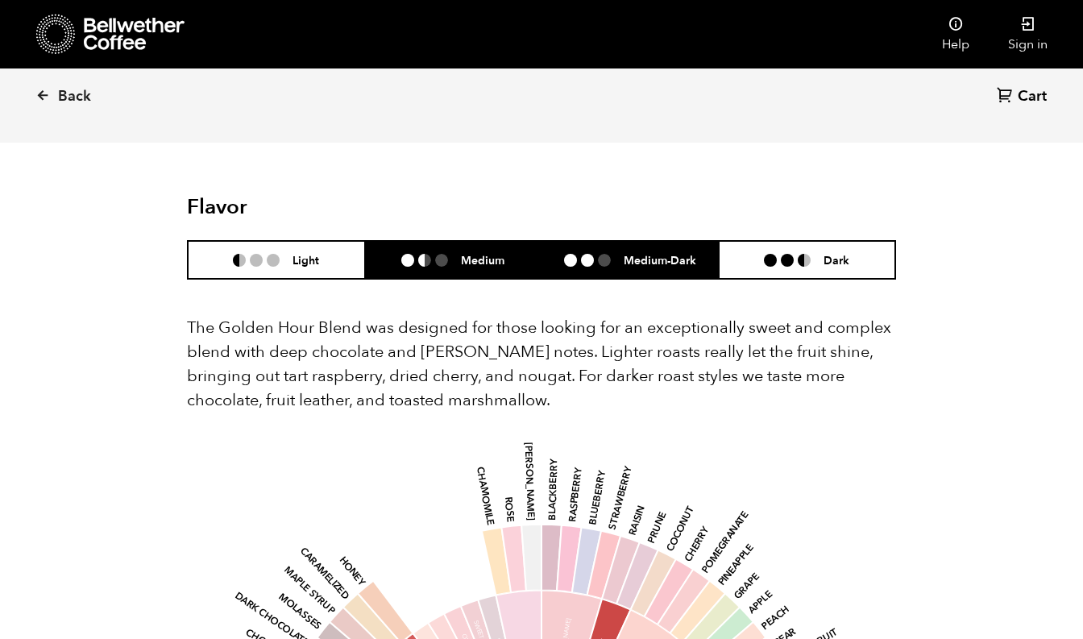
click at [490, 256] on li "Medium" at bounding box center [453, 260] width 177 height 38
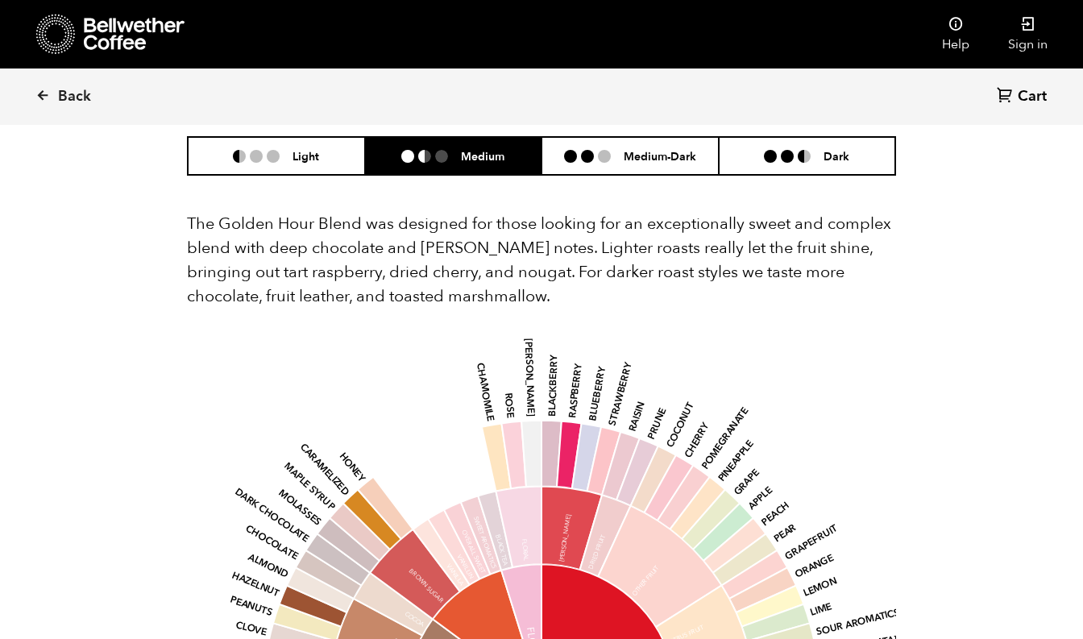
scroll to position [712, 0]
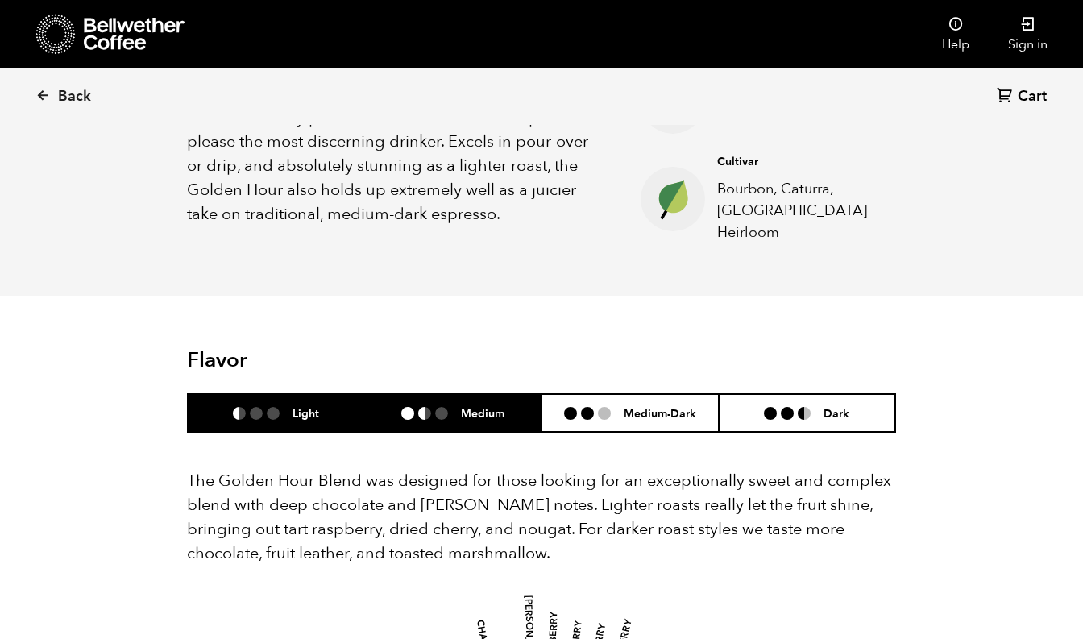
click at [239, 407] on li at bounding box center [239, 413] width 13 height 13
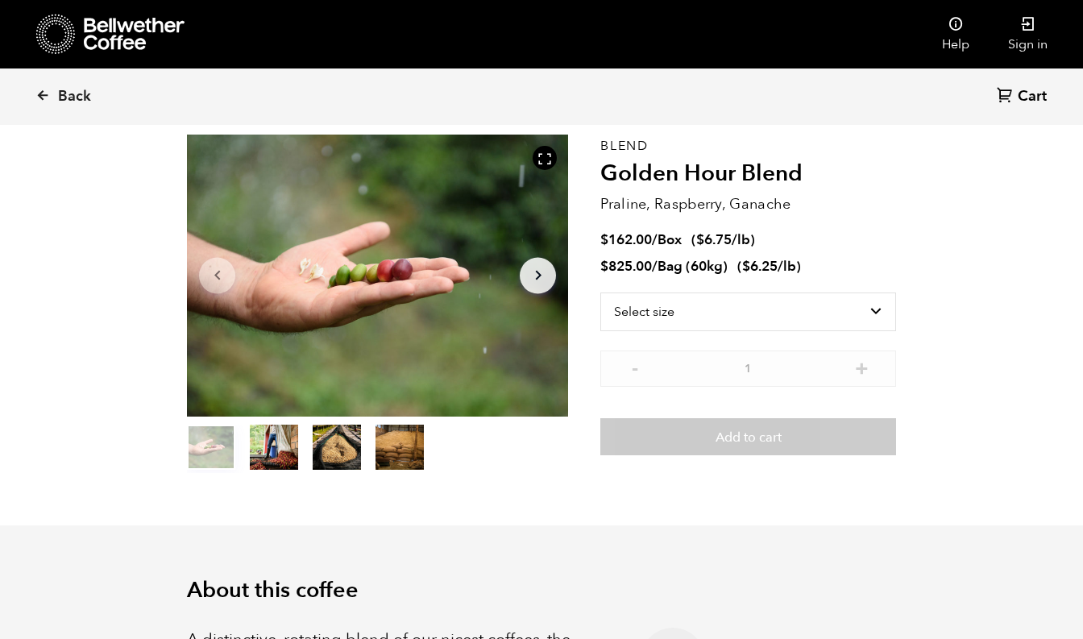
scroll to position [0, 0]
